Goal: Information Seeking & Learning: Learn about a topic

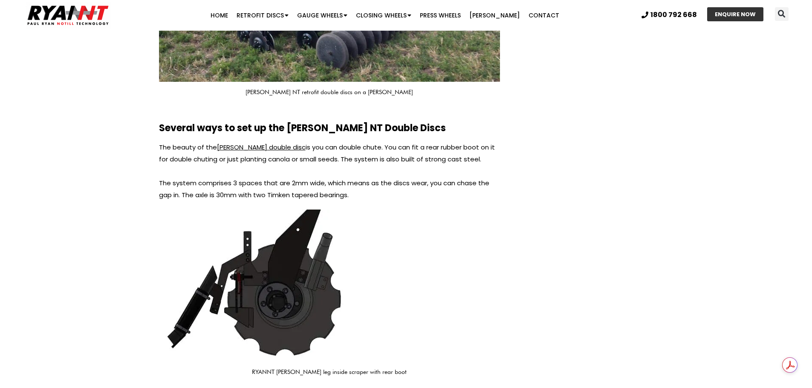
scroll to position [578, 0]
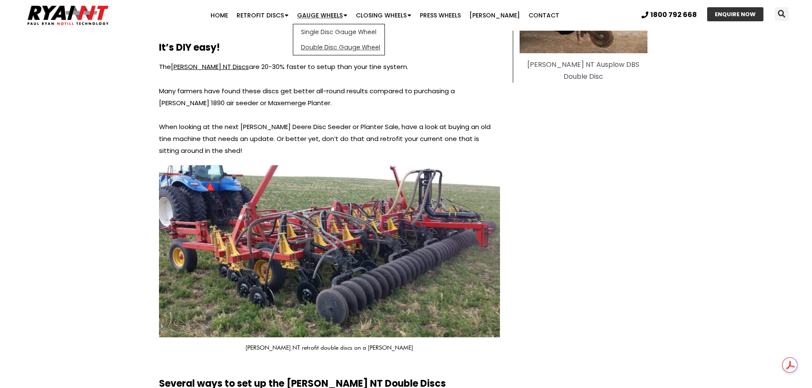
click at [335, 48] on link "Double Disc Gauge Wheel" at bounding box center [338, 47] width 91 height 15
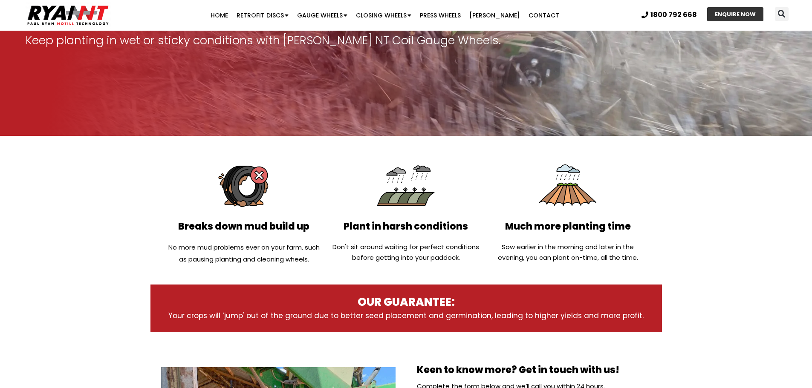
scroll to position [96, 0]
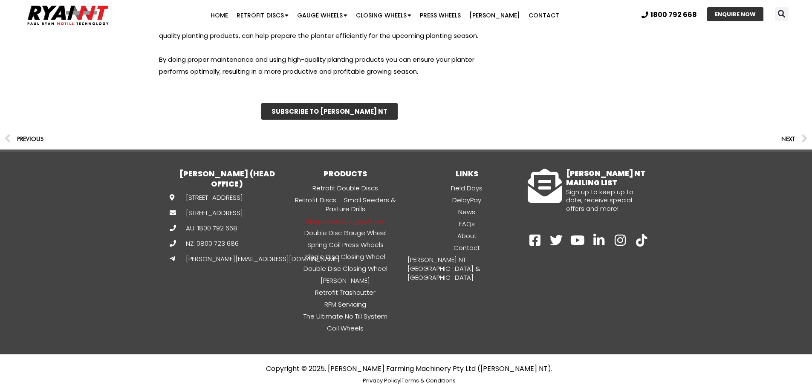
scroll to position [3713, 0]
